Goal: Check status: Check status

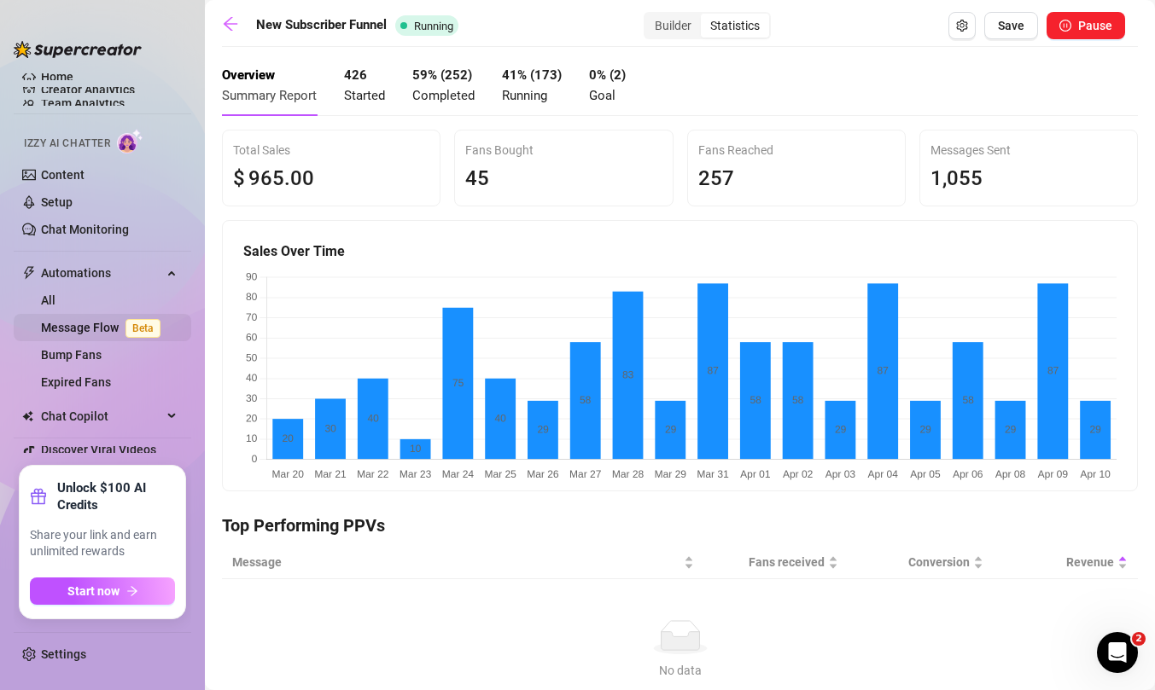
click at [97, 321] on link "Message Flow Beta" at bounding box center [104, 328] width 126 height 14
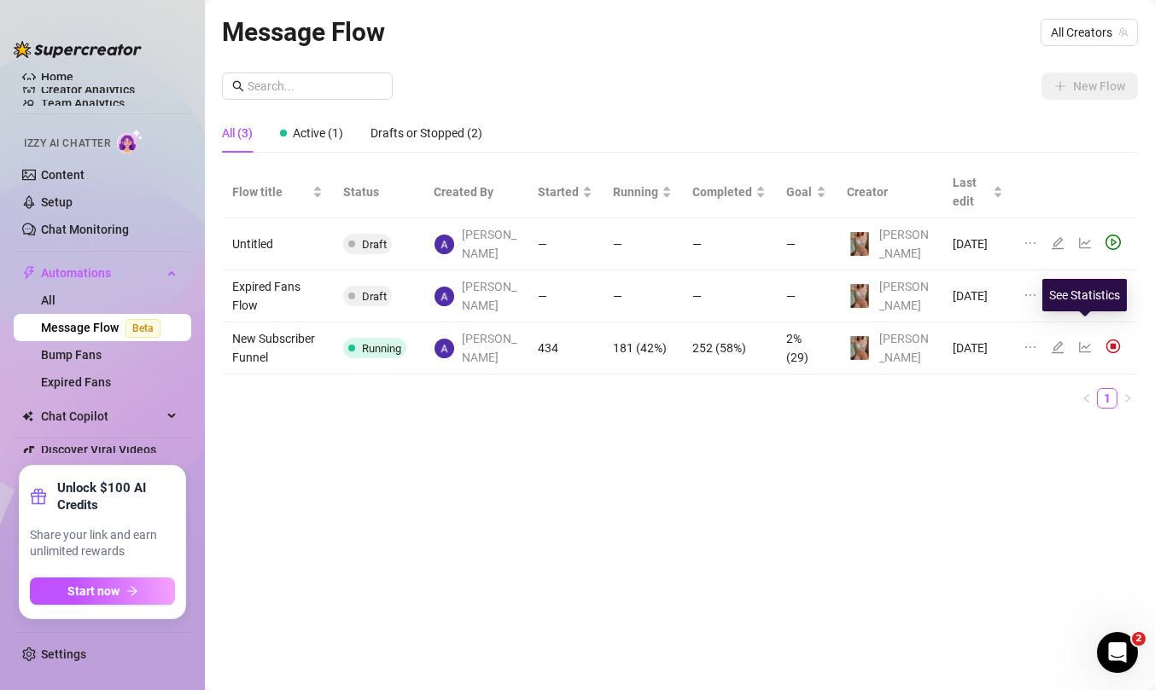
click at [1085, 340] on icon "line-chart" at bounding box center [1085, 347] width 14 height 14
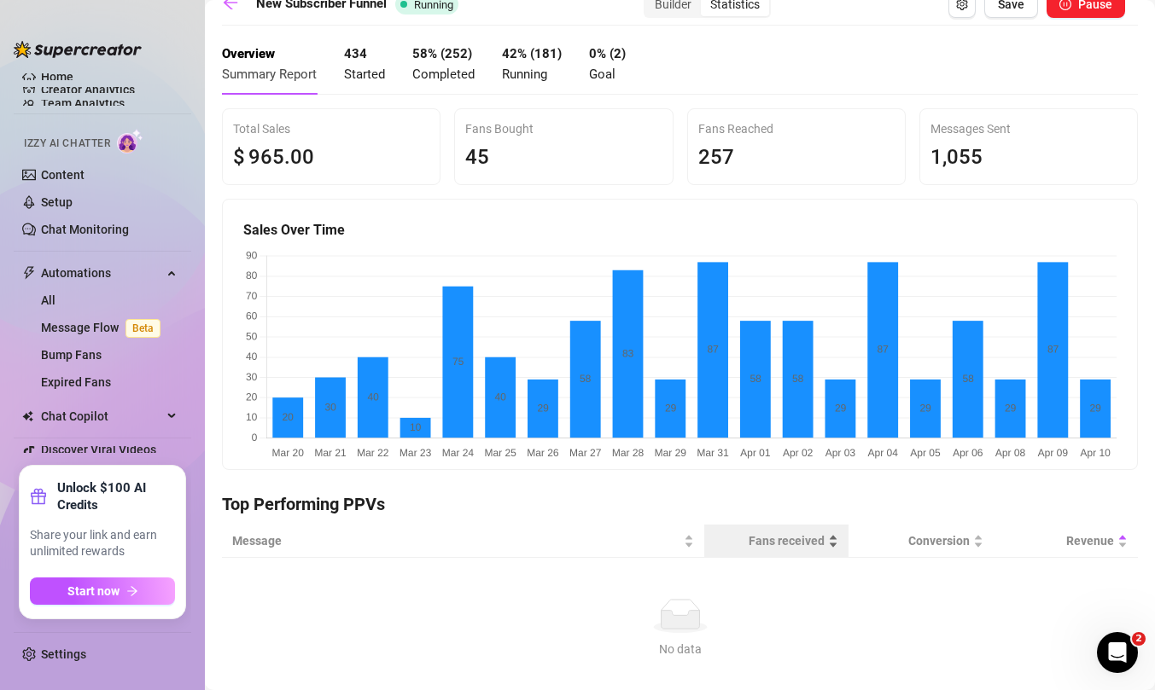
scroll to position [19, 0]
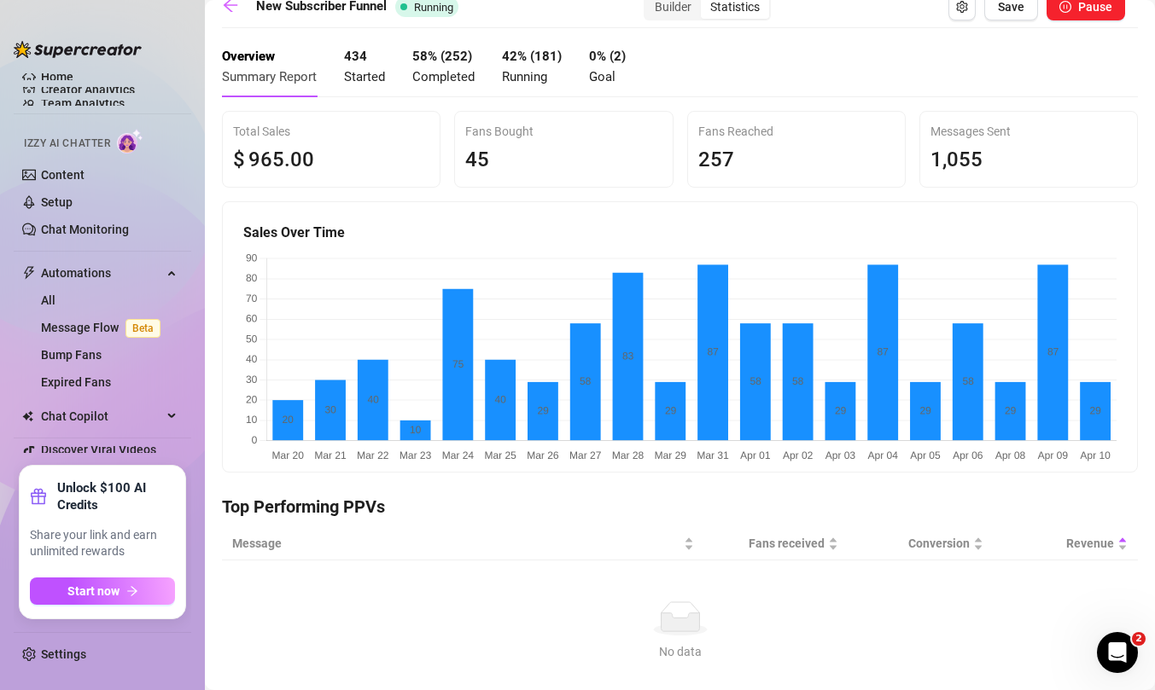
click at [608, 69] on met "0% (2) Goal" at bounding box center [607, 67] width 37 height 40
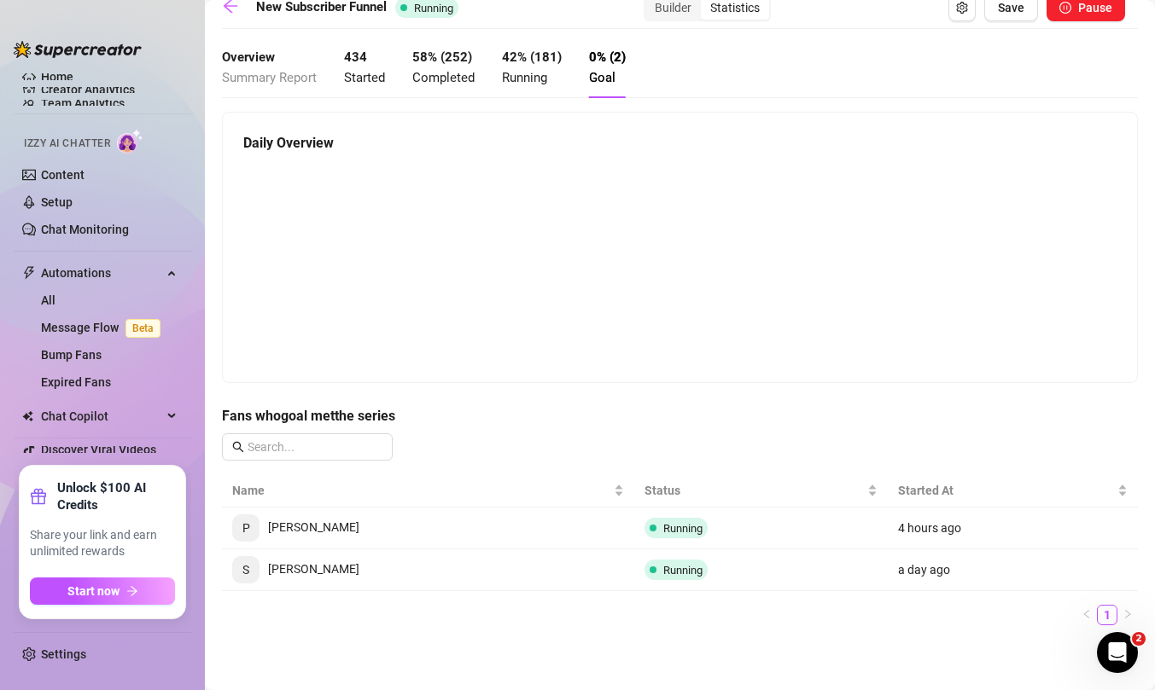
scroll to position [18, 0]
click at [421, 72] on span "Completed" at bounding box center [443, 77] width 62 height 15
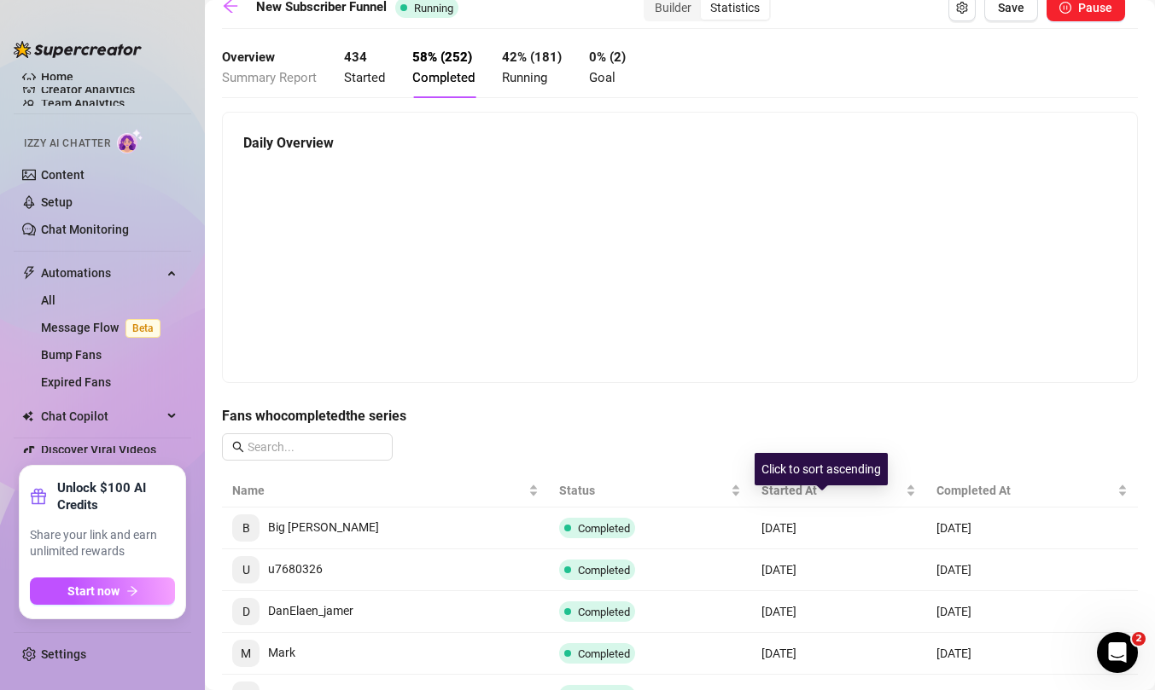
scroll to position [3, 0]
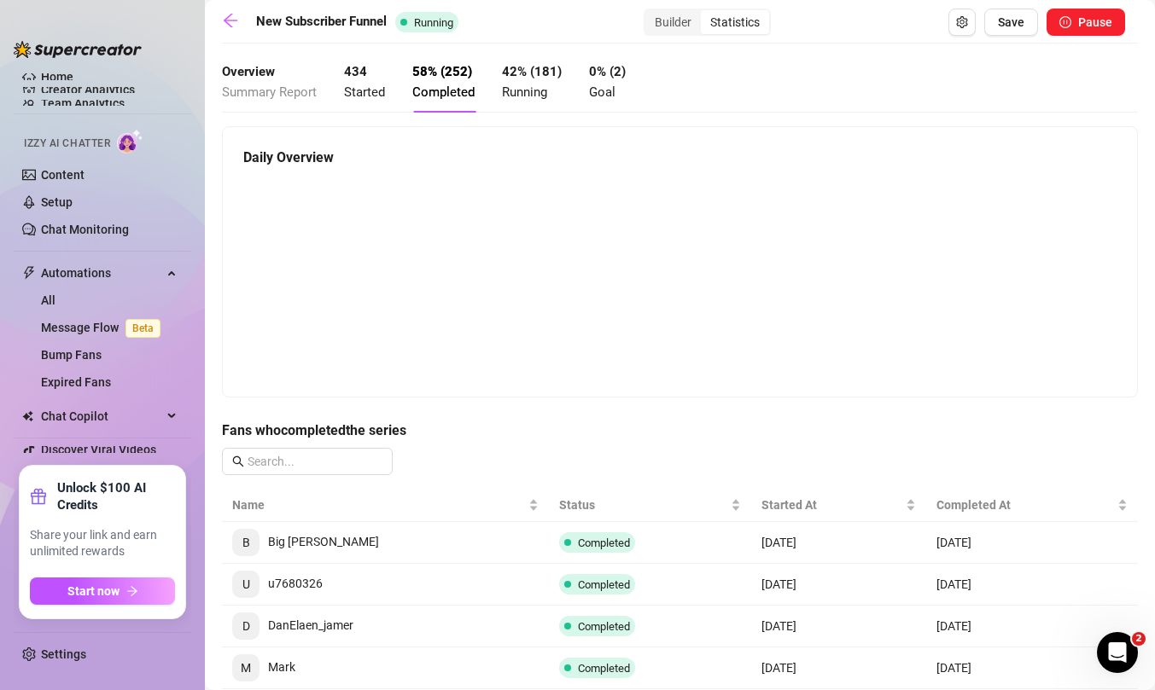
click at [364, 96] on span "Started" at bounding box center [364, 91] width 41 height 15
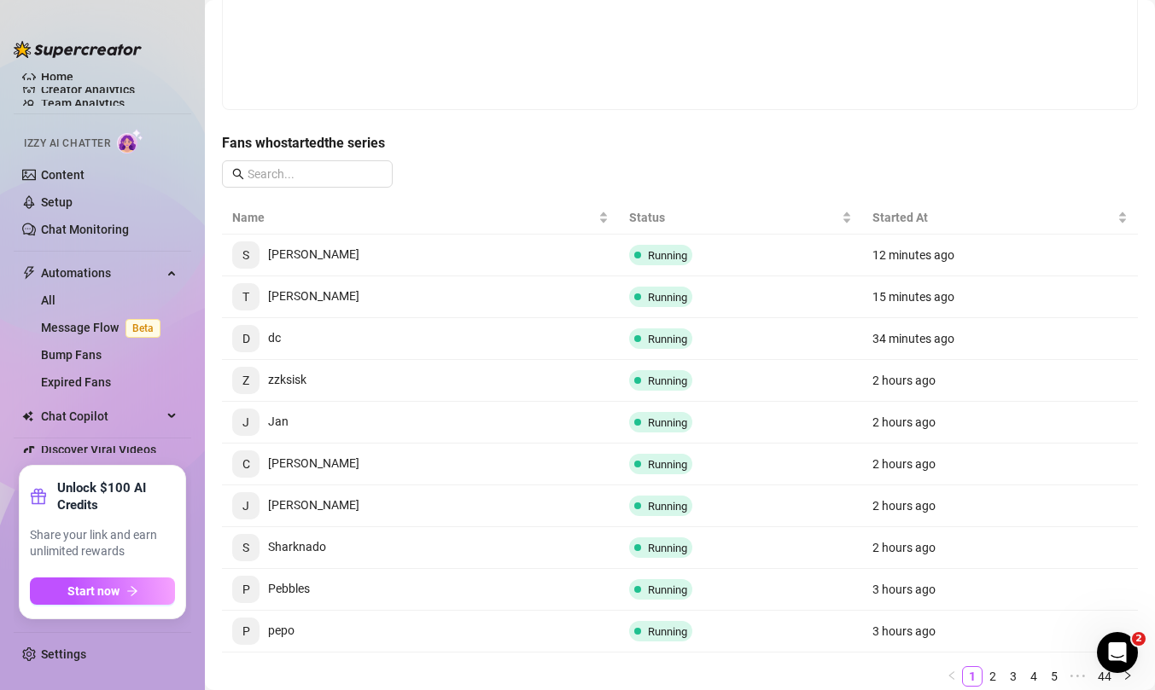
scroll to position [352, 0]
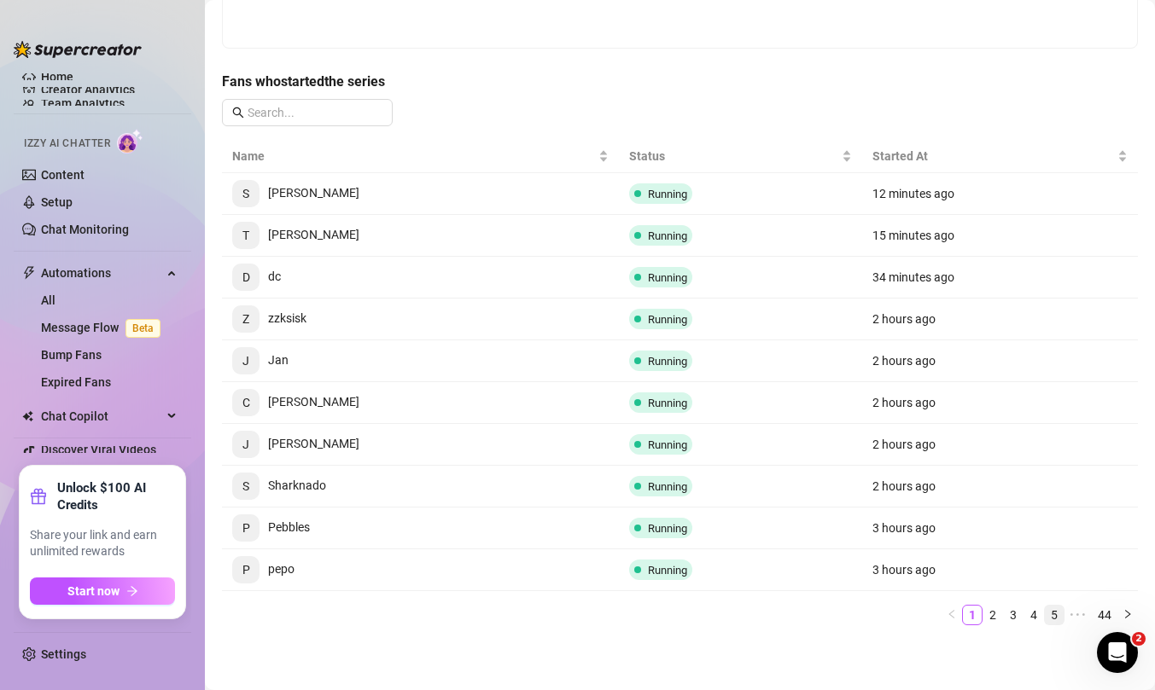
click at [1062, 613] on link "5" at bounding box center [1054, 615] width 19 height 19
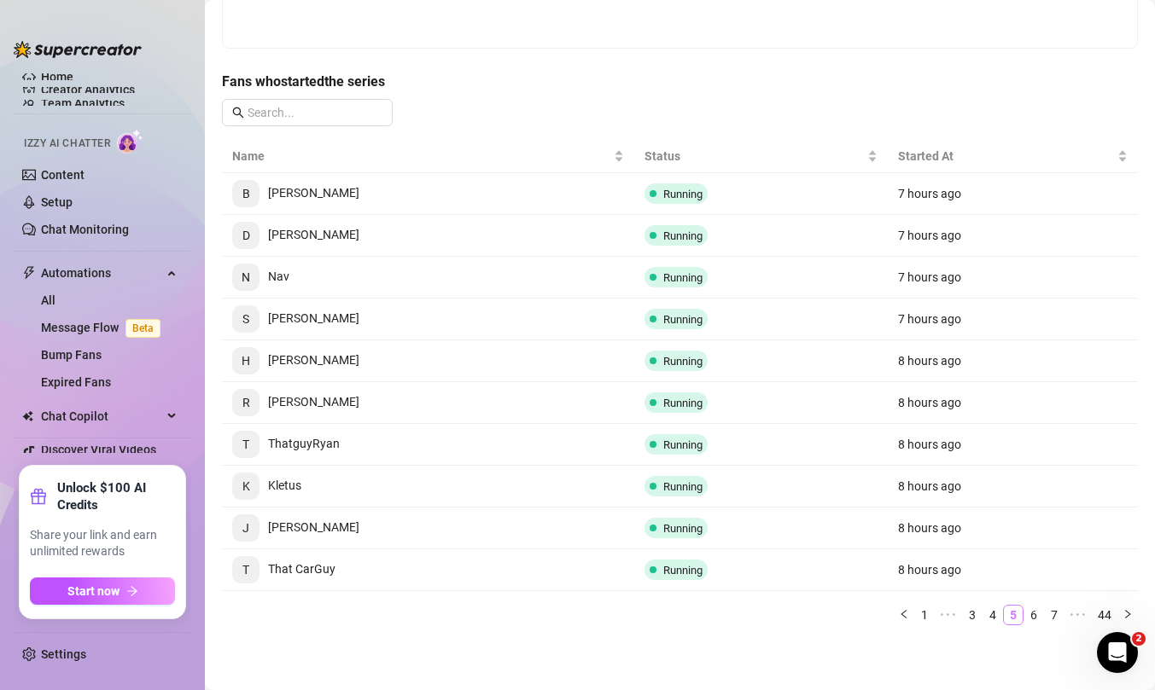
click at [1062, 613] on link "7" at bounding box center [1054, 615] width 19 height 19
click at [1062, 613] on link "9" at bounding box center [1054, 615] width 19 height 19
click at [1062, 613] on link "11" at bounding box center [1051, 615] width 24 height 19
click at [1062, 613] on link "13" at bounding box center [1051, 615] width 24 height 19
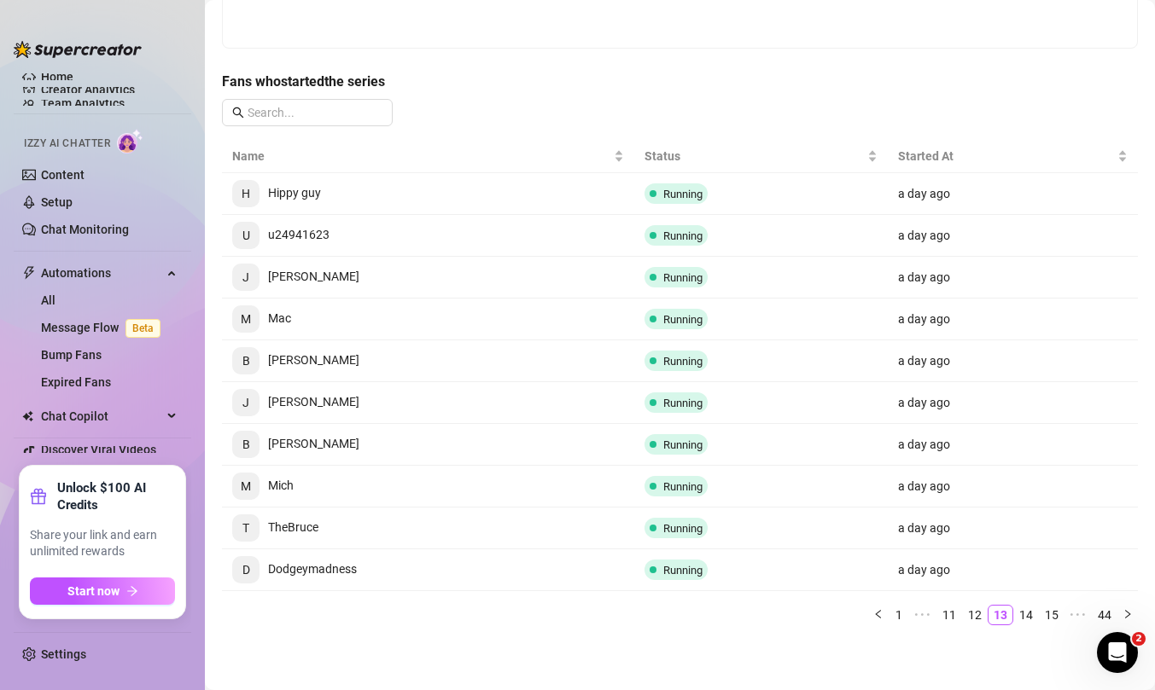
click at [1062, 613] on link "15" at bounding box center [1051, 615] width 24 height 19
click at [1062, 613] on link "17" at bounding box center [1051, 615] width 24 height 19
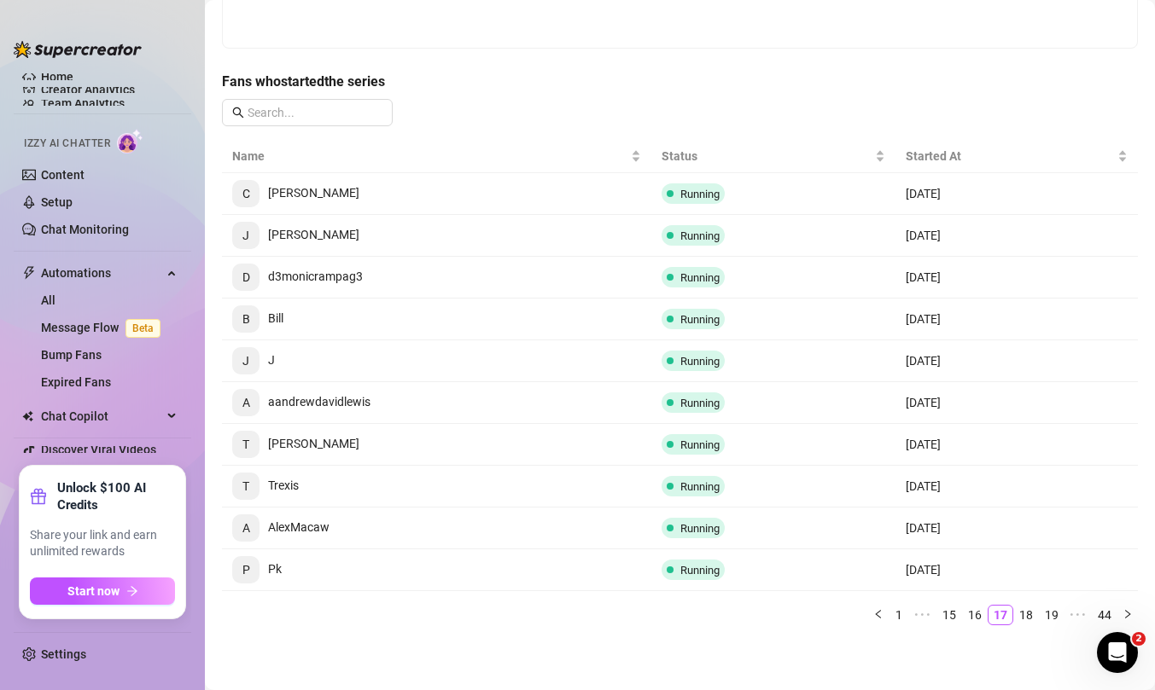
click at [1062, 613] on link "19" at bounding box center [1051, 615] width 24 height 19
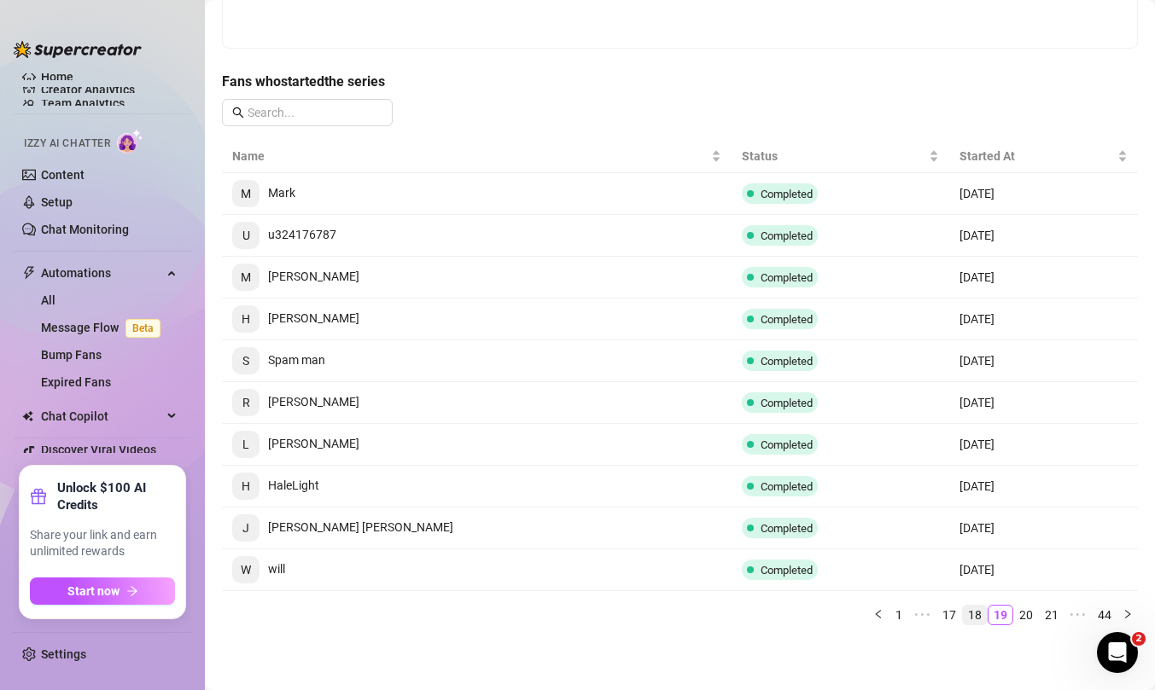
click at [981, 617] on link "18" at bounding box center [975, 615] width 24 height 19
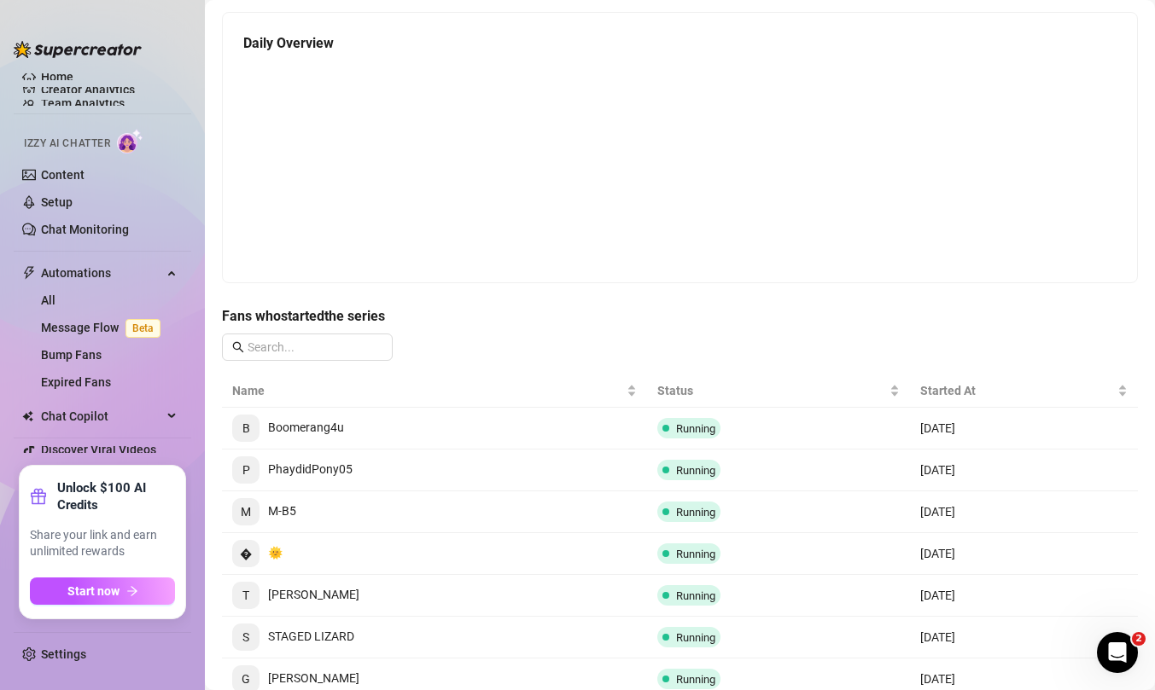
scroll to position [0, 0]
